Goal: Transaction & Acquisition: Book appointment/travel/reservation

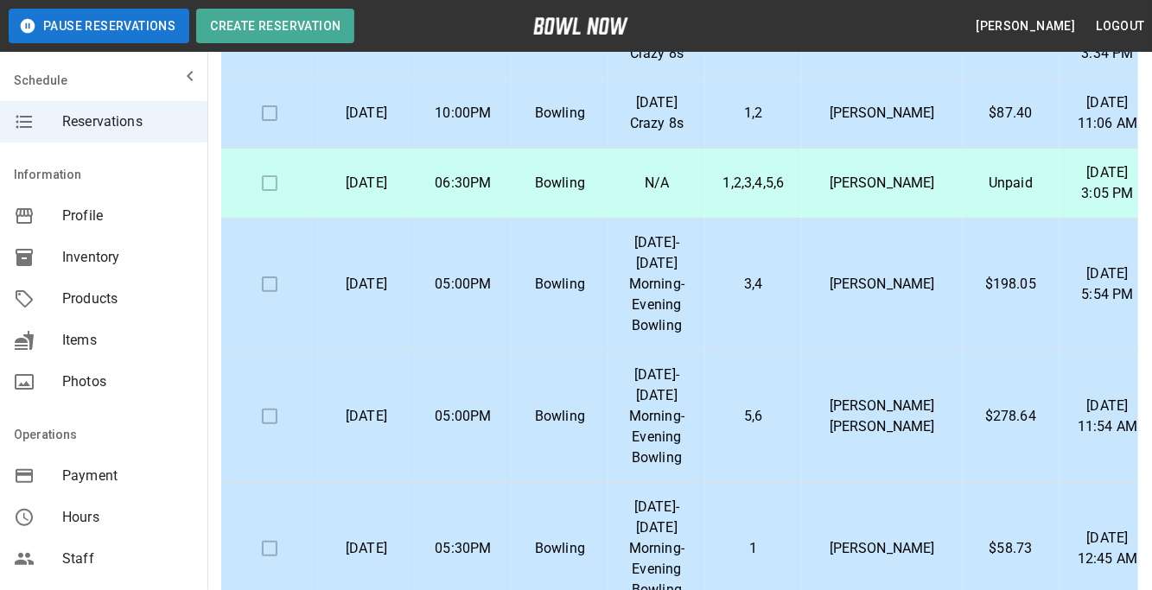
scroll to position [102, 0]
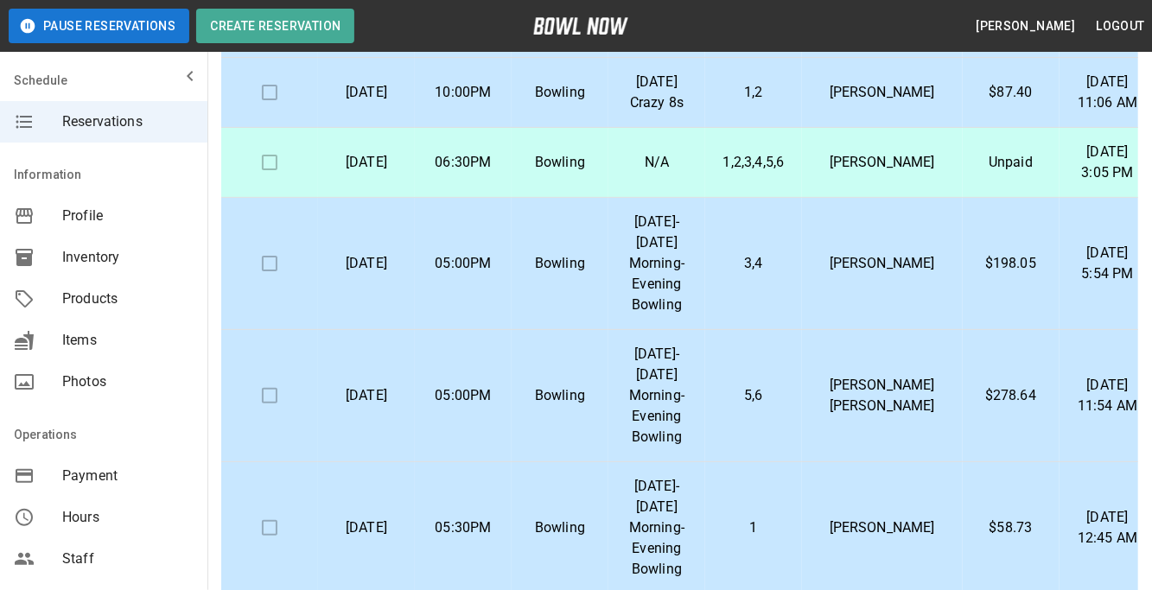
click at [691, 315] on p "[DATE]-[DATE] Morning-Evening Bowling" at bounding box center [656, 264] width 69 height 104
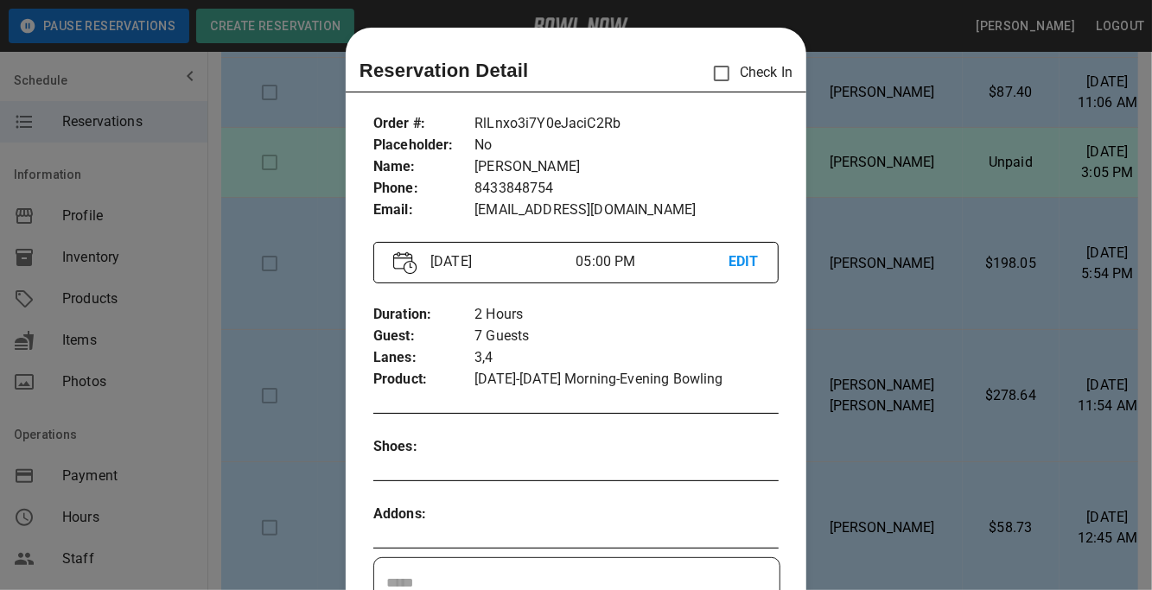
scroll to position [27, 0]
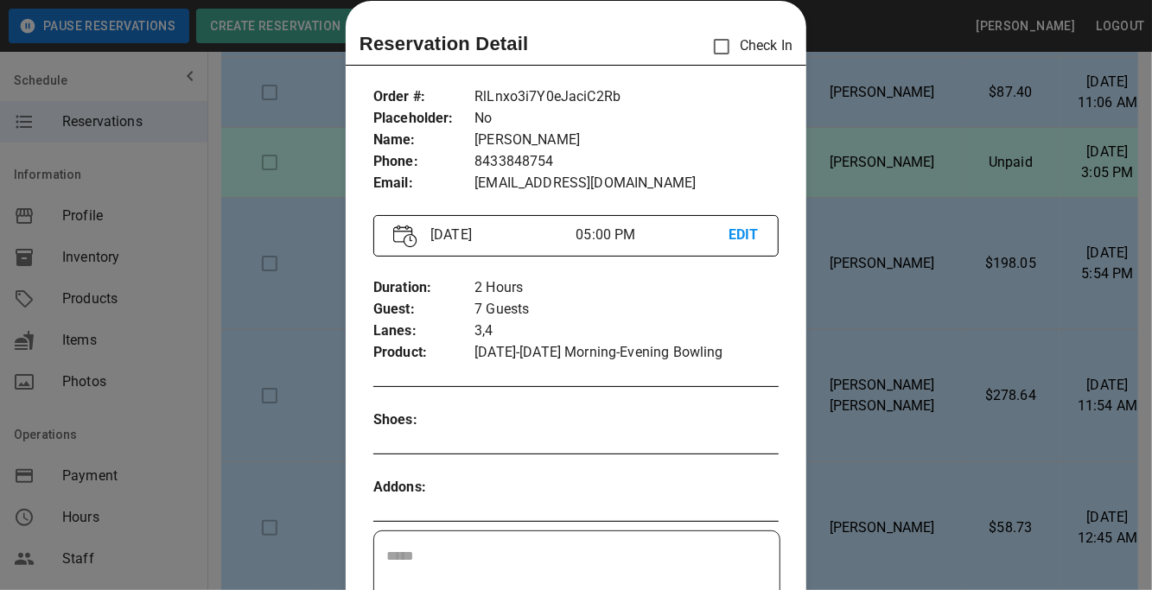
click at [837, 268] on div at bounding box center [576, 295] width 1152 height 590
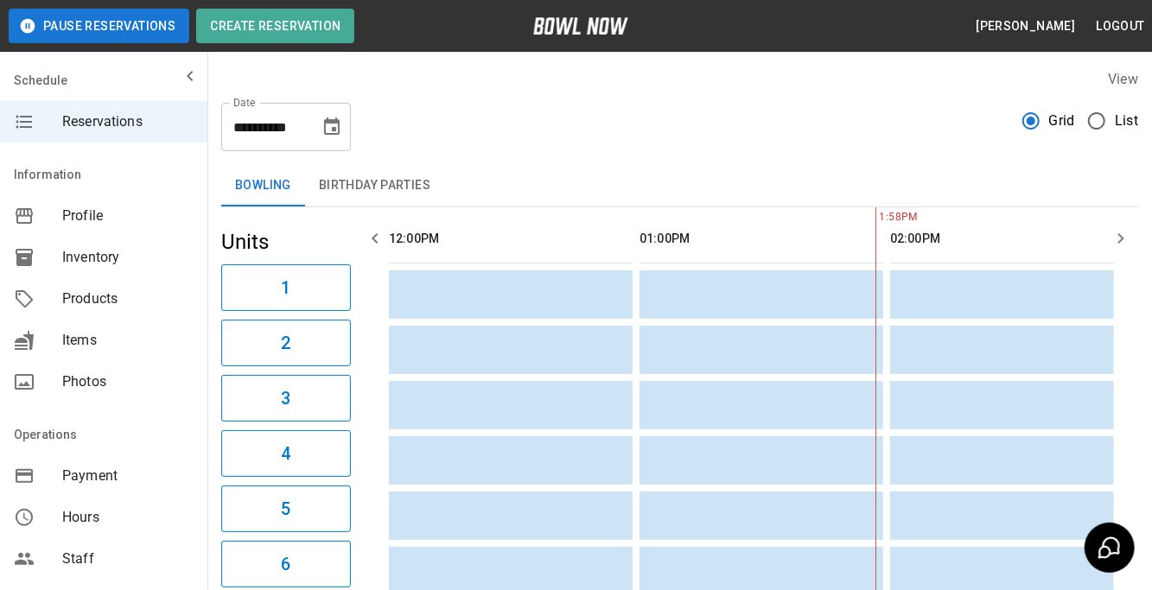
scroll to position [0, 250]
